Goal: Navigation & Orientation: Find specific page/section

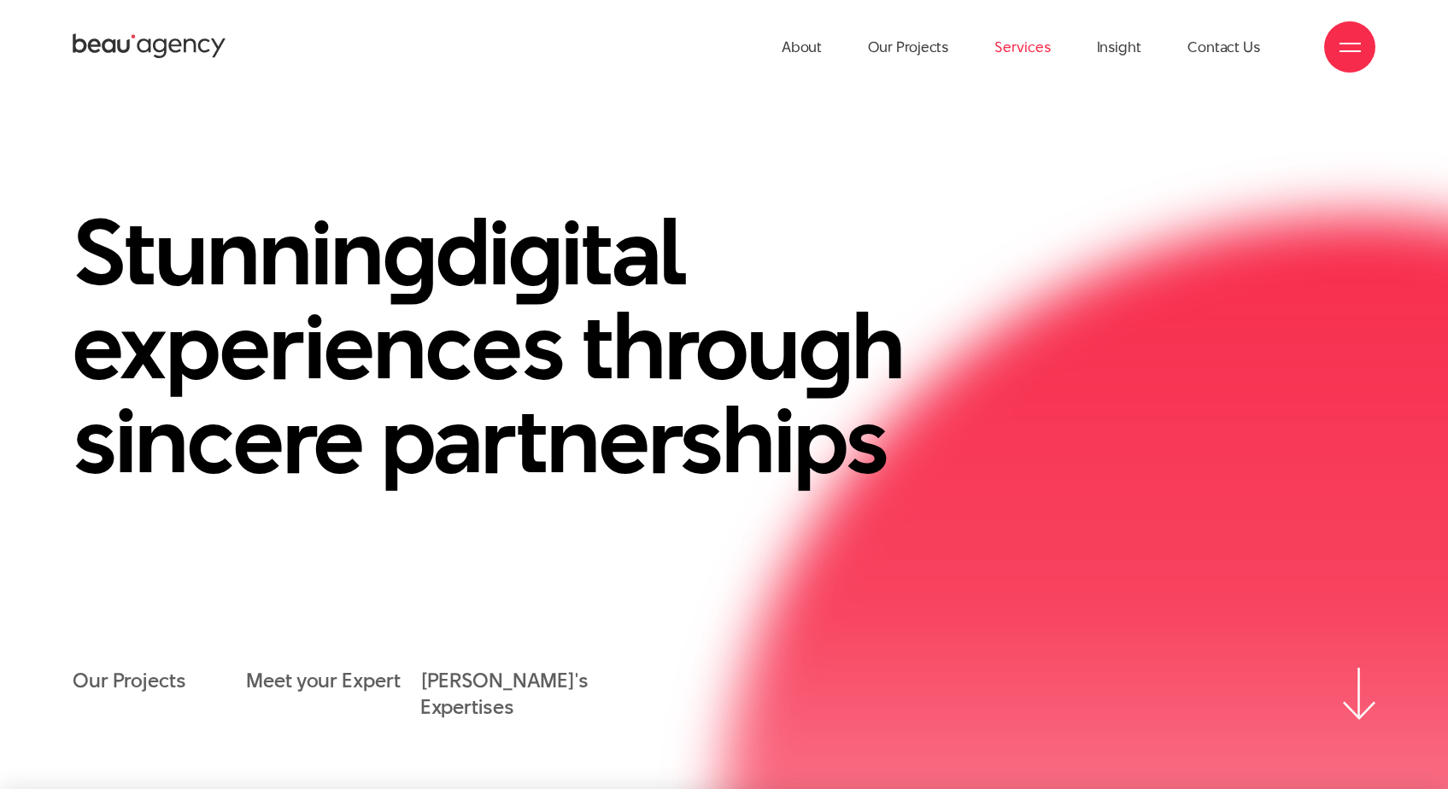
click at [1032, 50] on link "Services" at bounding box center [1022, 47] width 56 height 94
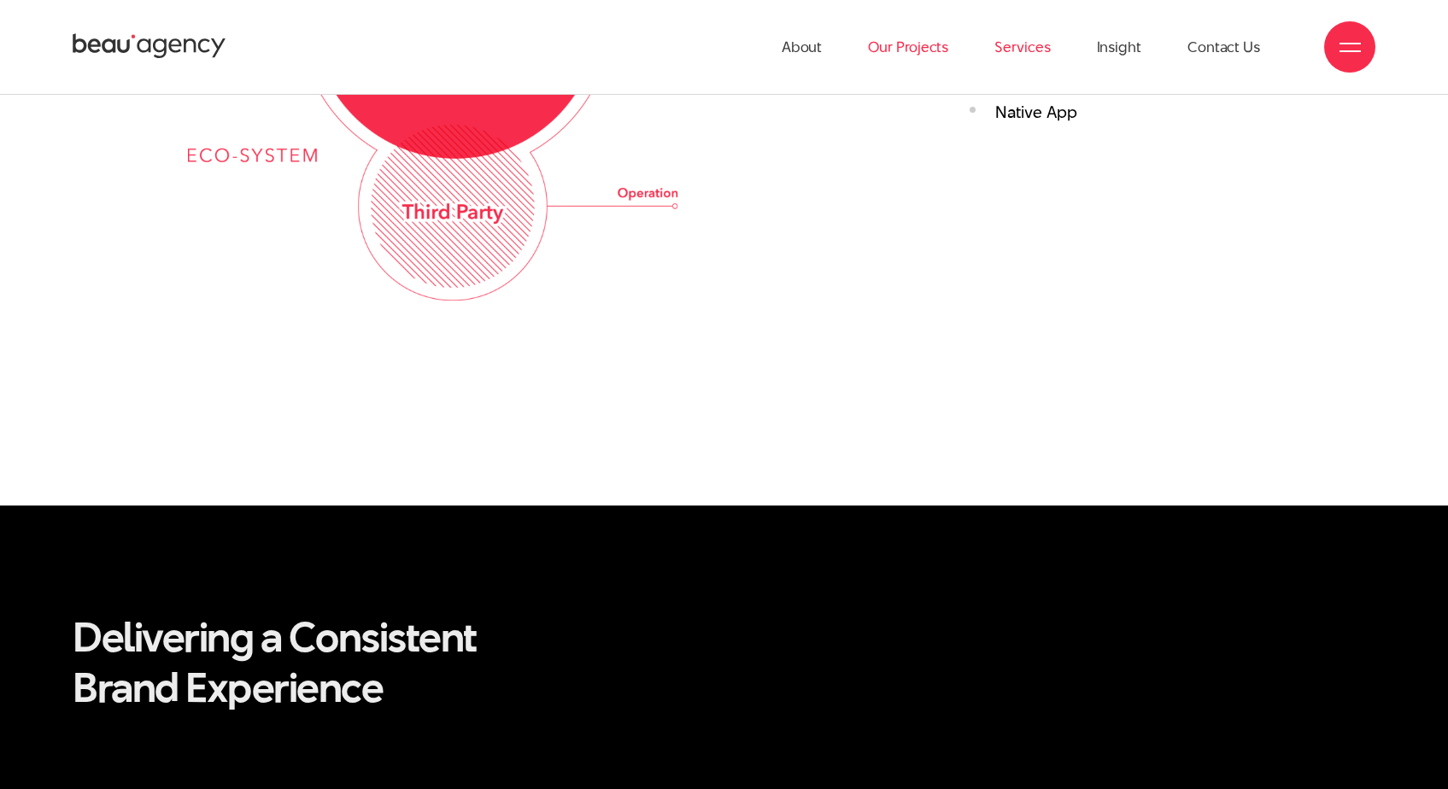
scroll to position [3903, 0]
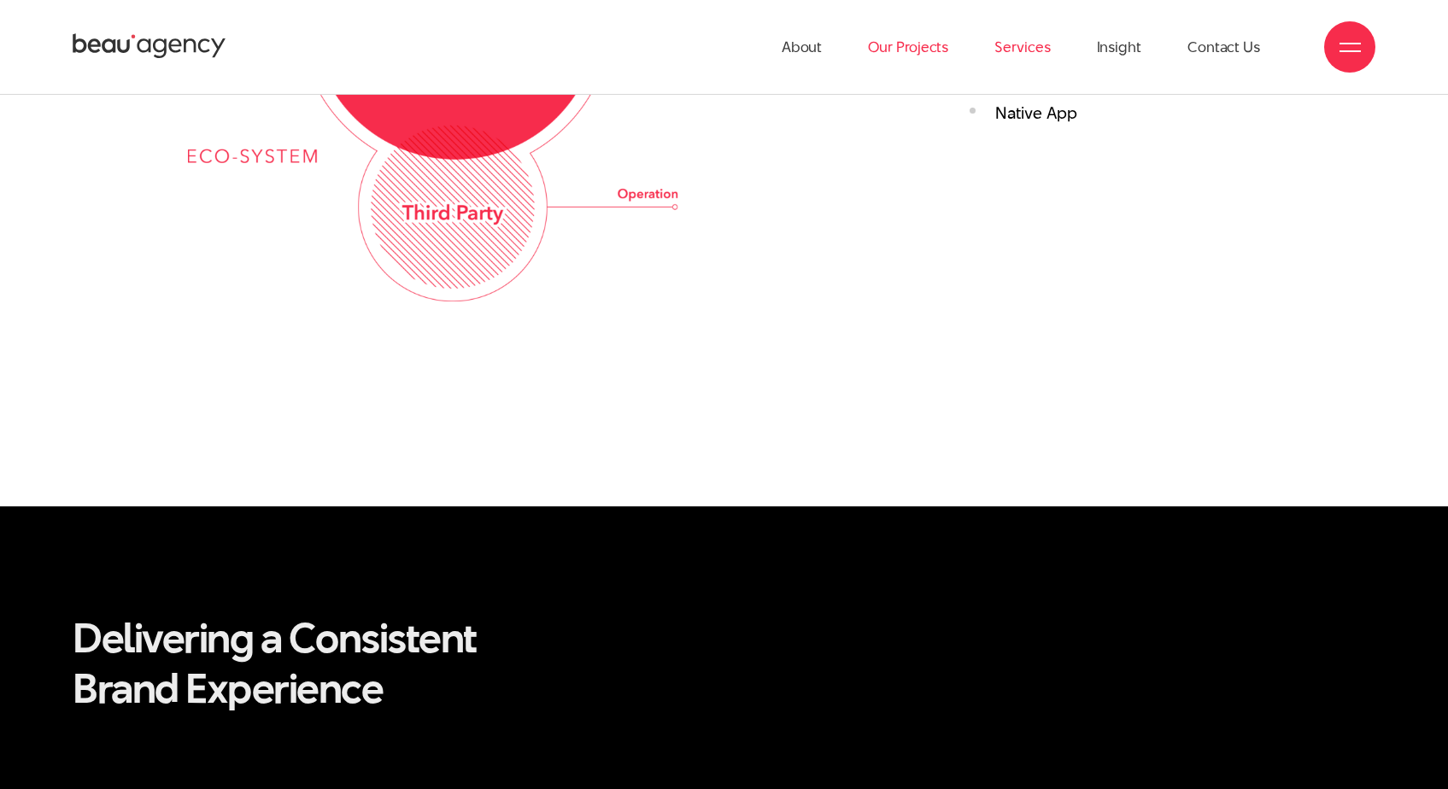
click at [913, 43] on link "Our Projects" at bounding box center [908, 47] width 80 height 94
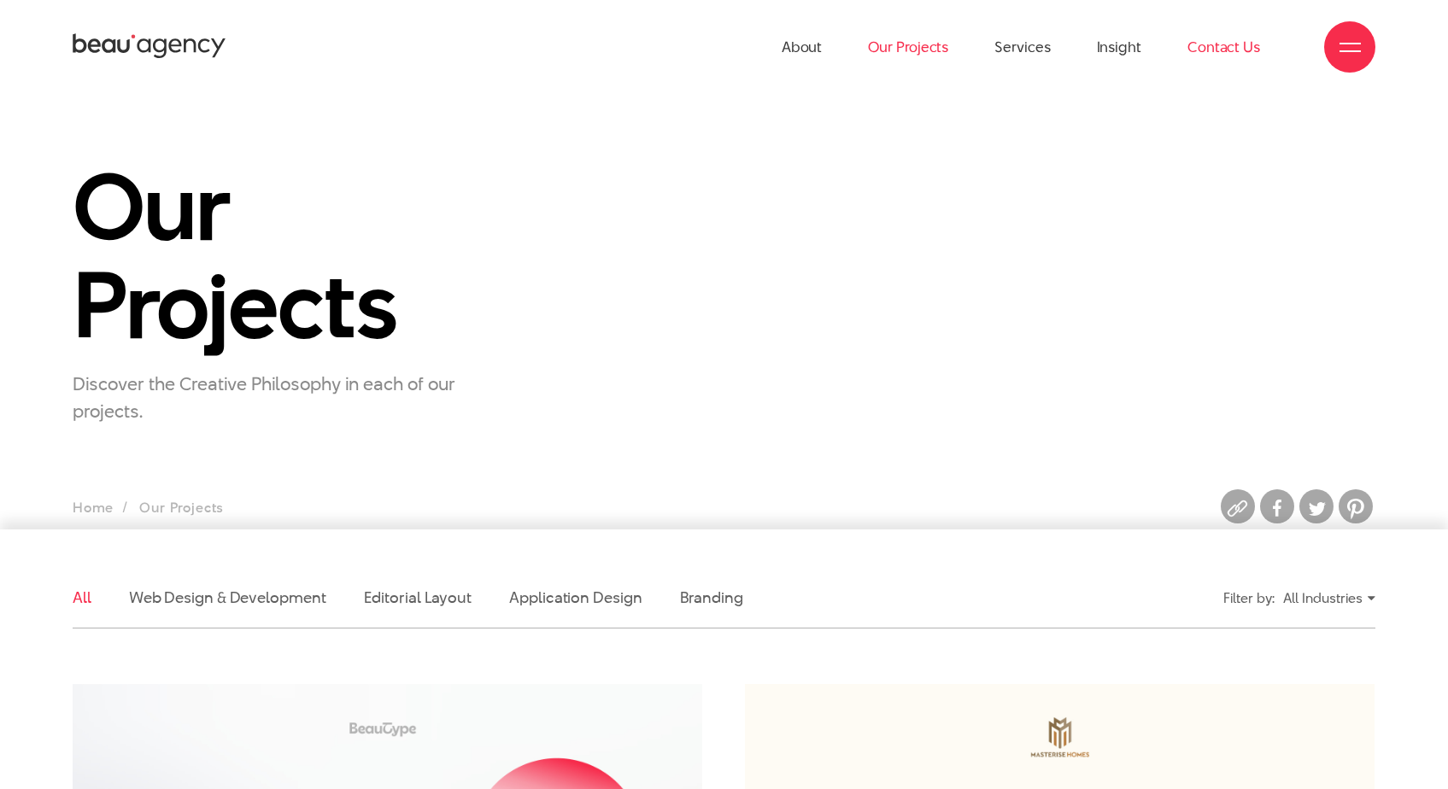
click at [1218, 46] on link "Contact Us" at bounding box center [1223, 47] width 73 height 94
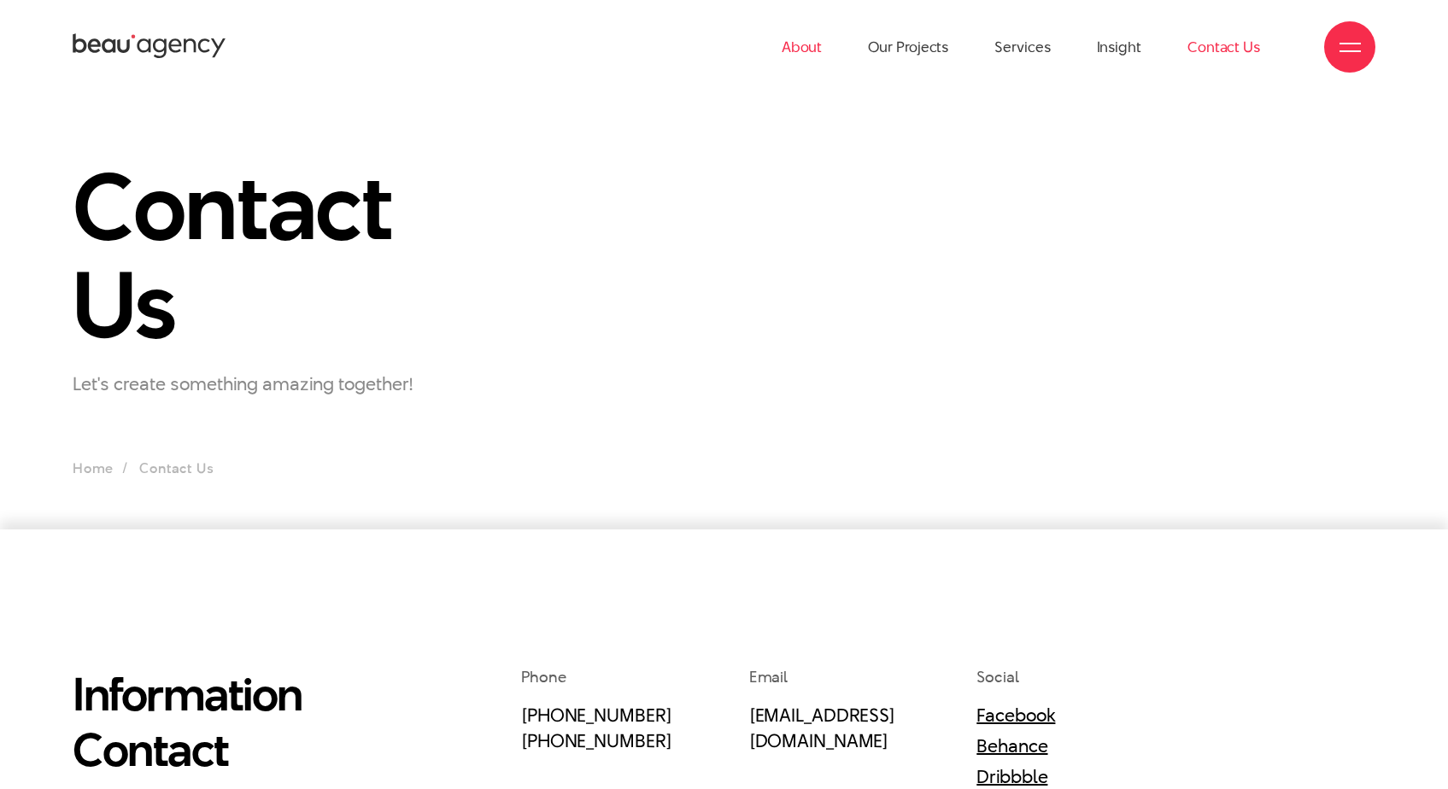
click at [804, 47] on link "About" at bounding box center [801, 47] width 41 height 94
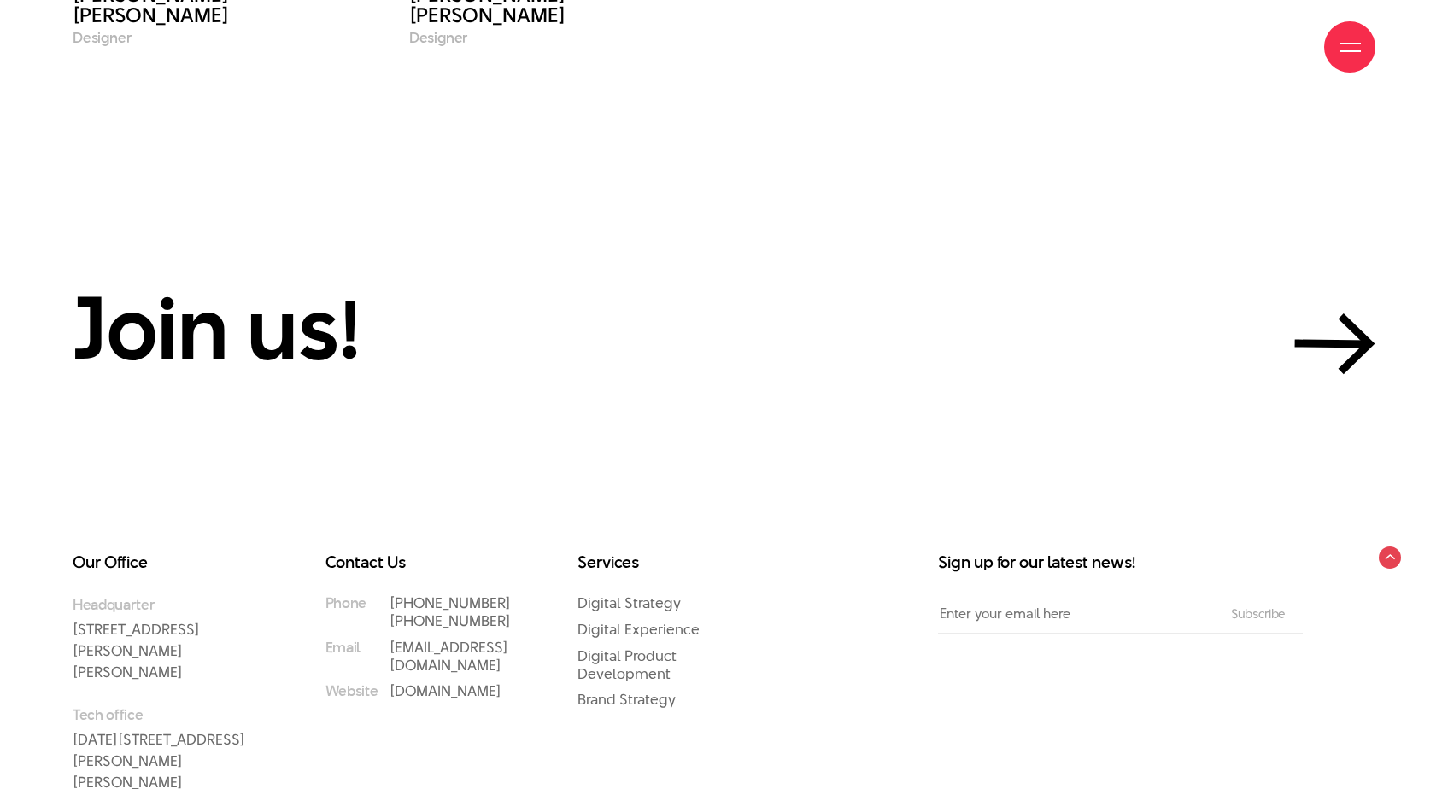
scroll to position [7683, 0]
